Goal: Task Accomplishment & Management: Manage account settings

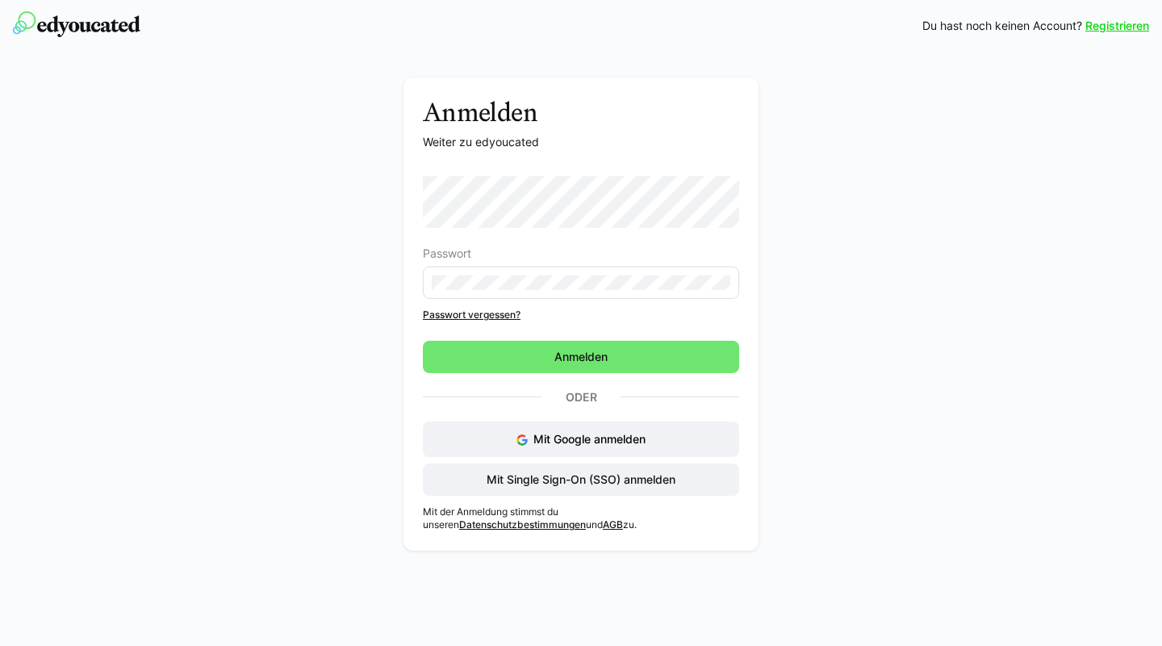
click at [316, 291] on div "Anmelden Weiter zu edyoucated Passwort Passwort vergessen? Anmelden Oder Mit Go…" at bounding box center [582, 317] width 910 height 481
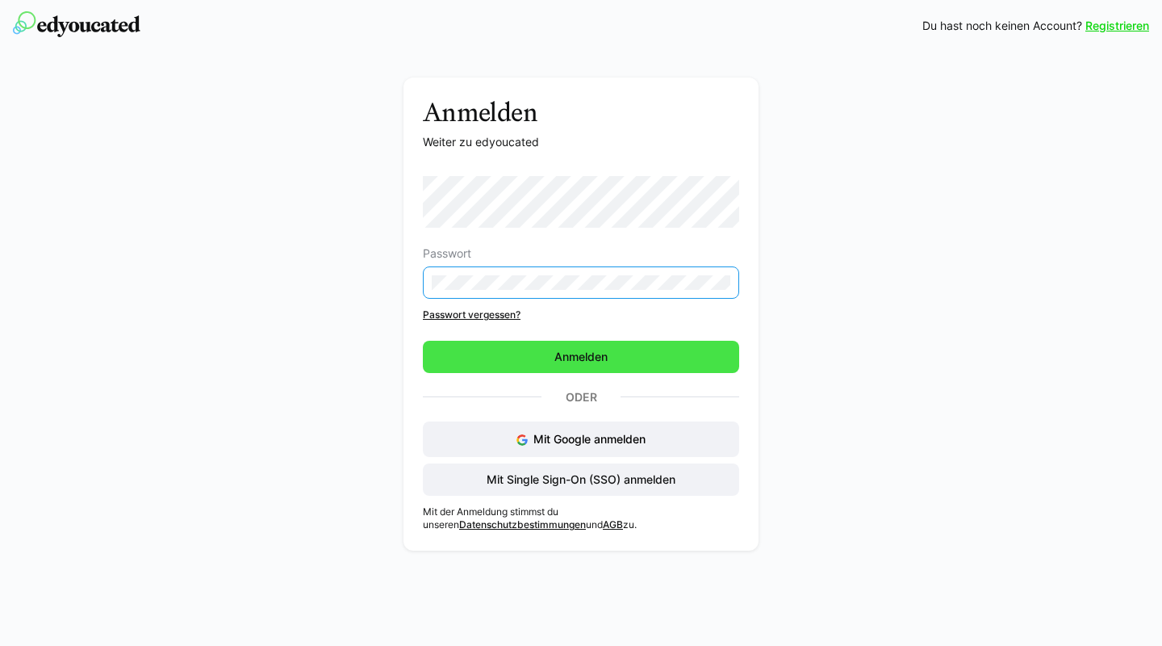
click at [487, 352] on span "Anmelden" at bounding box center [581, 357] width 316 height 32
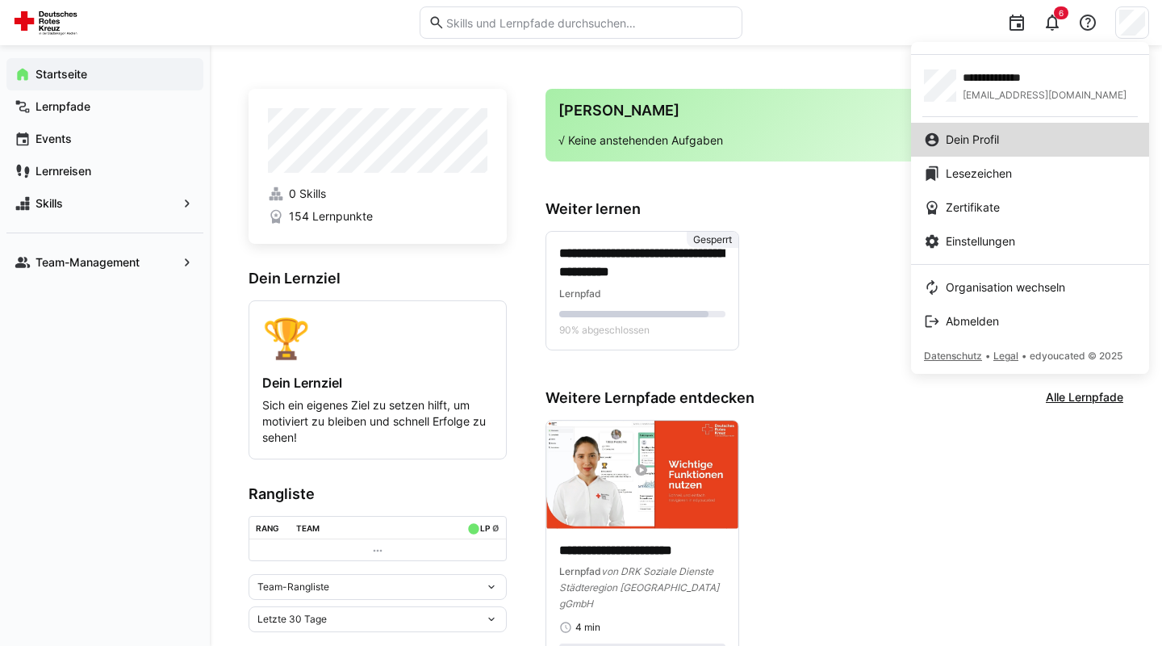
click at [975, 145] on span "Dein Profil" at bounding box center [972, 140] width 53 height 16
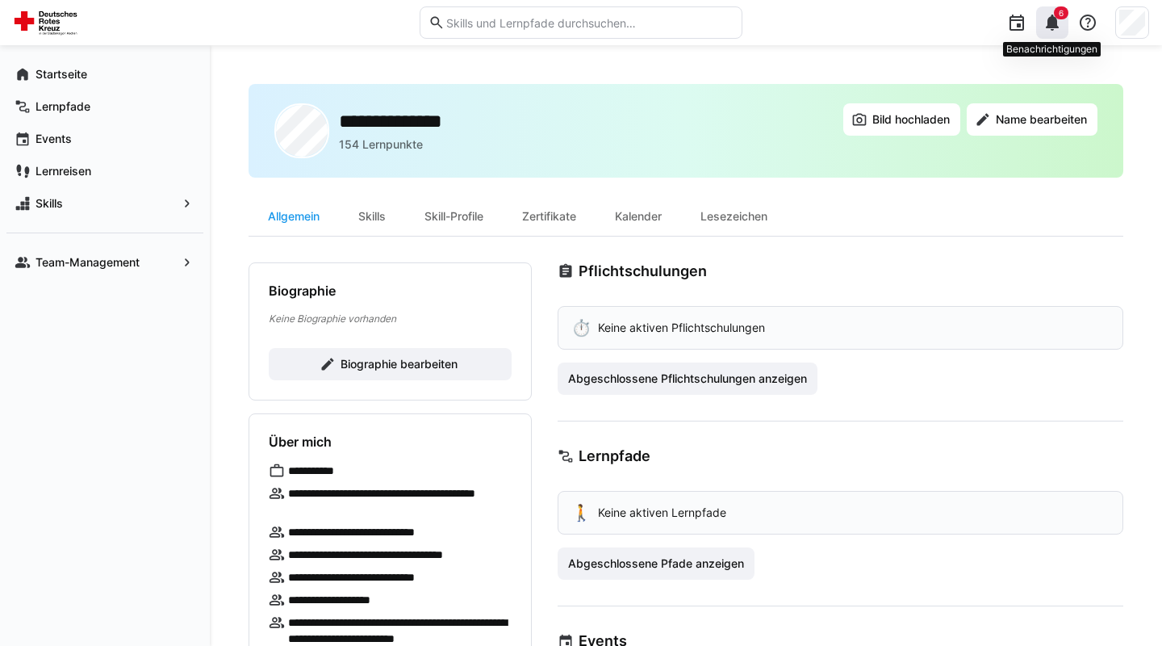
click at [1045, 33] on div "6" at bounding box center [1052, 22] width 32 height 32
